Goal: Check status: Check status

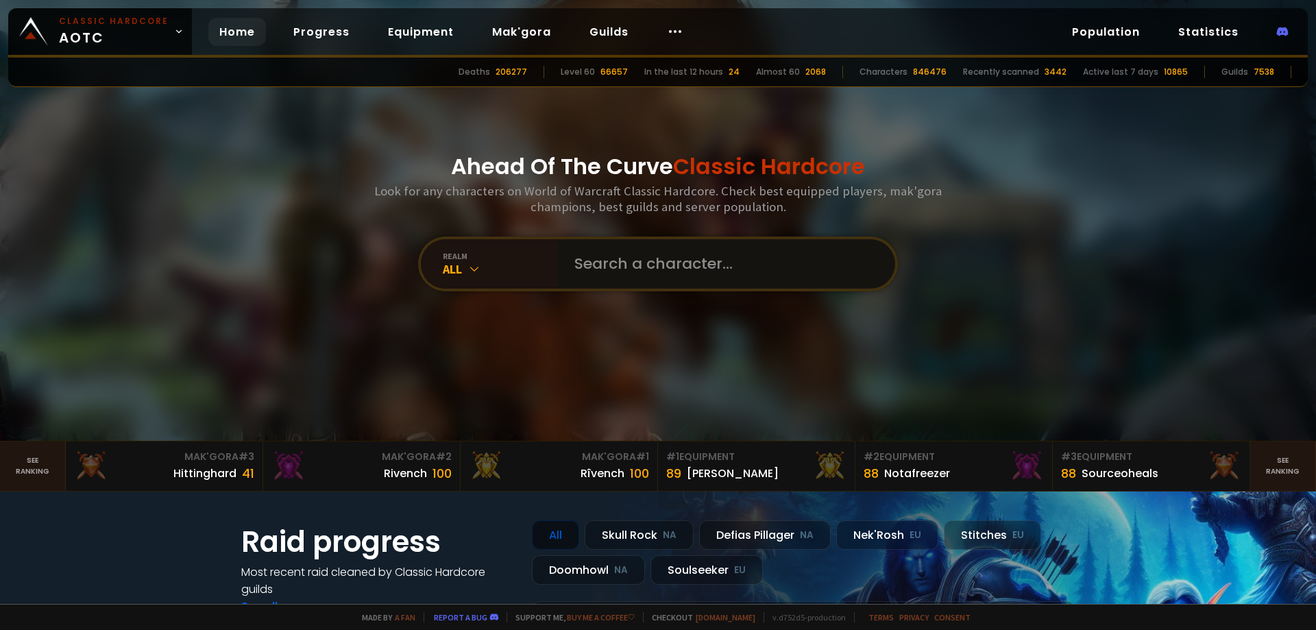
click at [661, 280] on input "text" at bounding box center [722, 263] width 313 height 49
paste input "Smolbrain"
type input "Smolbrain"
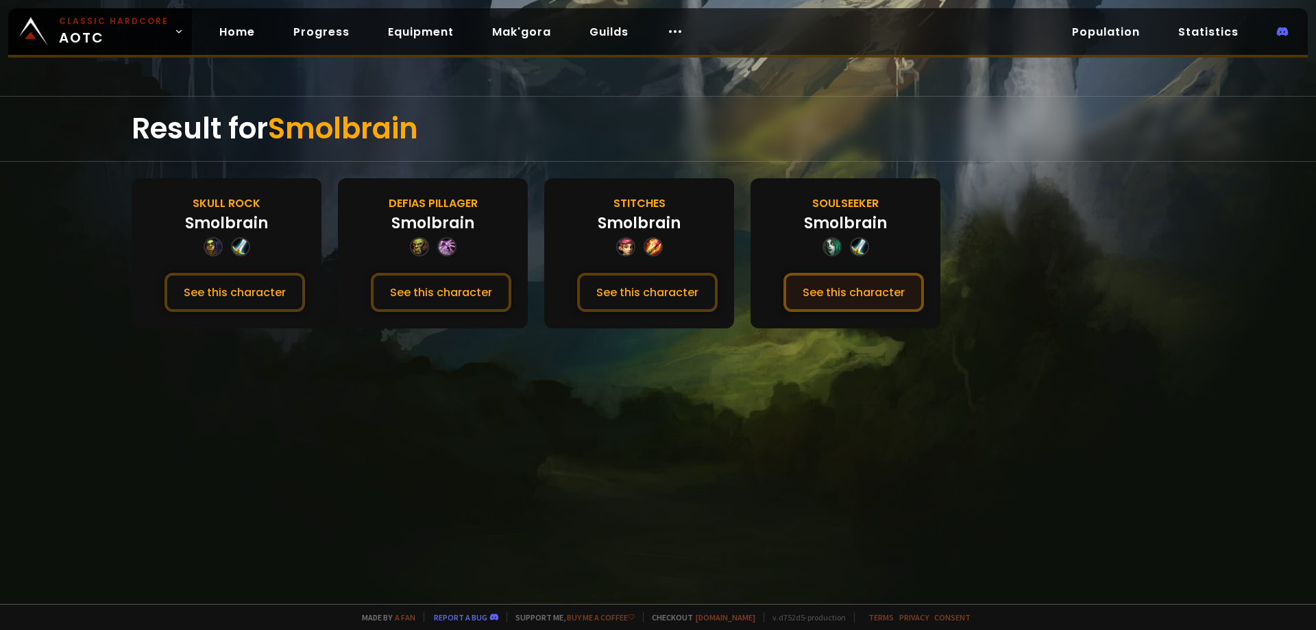
click at [844, 287] on button "See this character" at bounding box center [853, 292] width 140 height 39
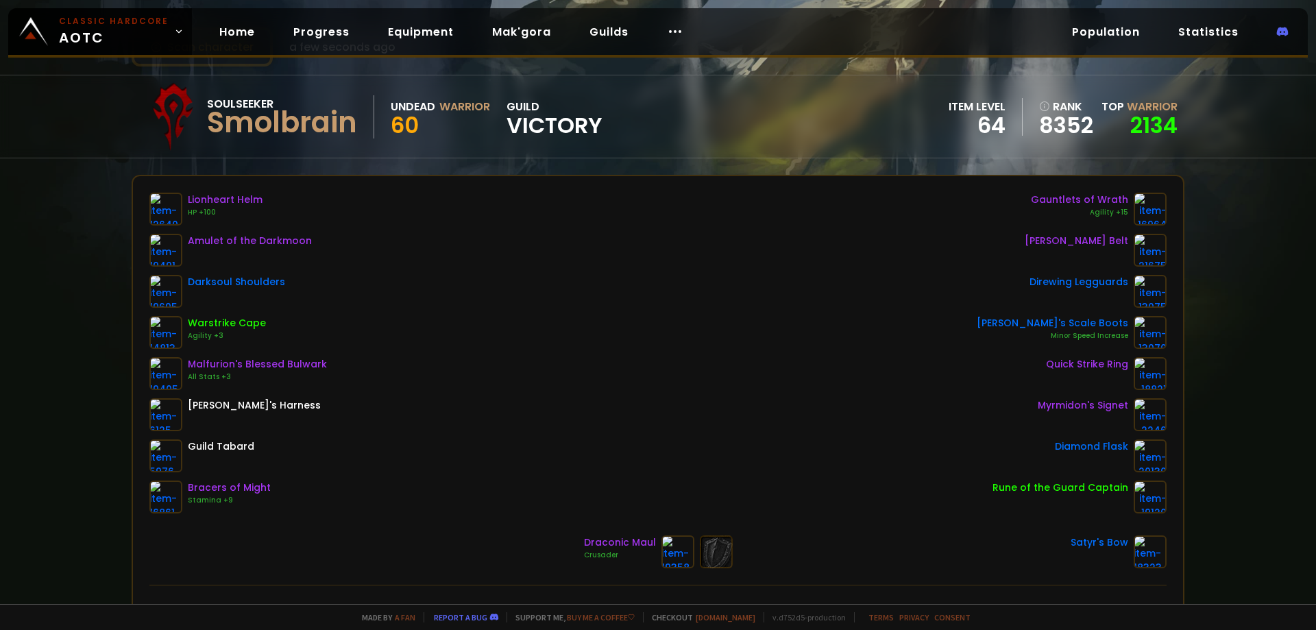
scroll to position [137, 0]
